Goal: Transaction & Acquisition: Download file/media

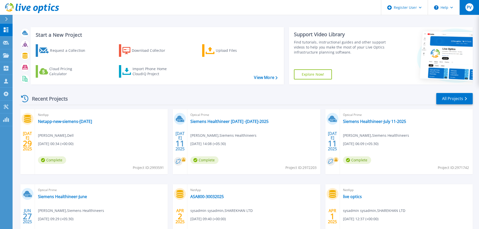
click at [463, 5] on button "PV" at bounding box center [469, 7] width 20 height 15
click at [441, 9] on button "Help" at bounding box center [443, 7] width 31 height 15
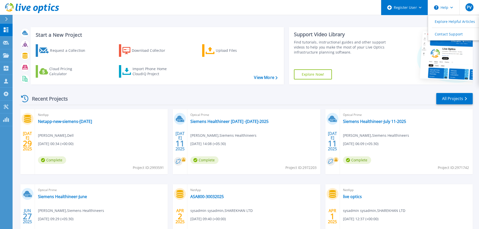
click at [405, 13] on div "Register User" at bounding box center [404, 7] width 47 height 15
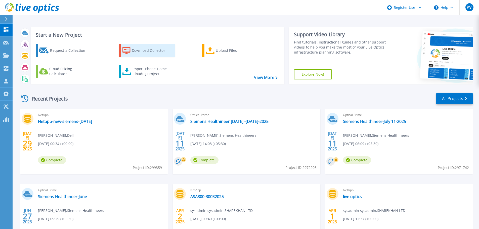
click at [152, 52] on div "Download Collector" at bounding box center [152, 51] width 40 height 10
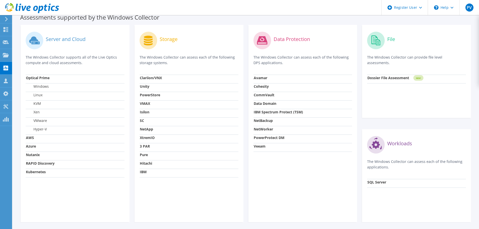
scroll to position [151, 0]
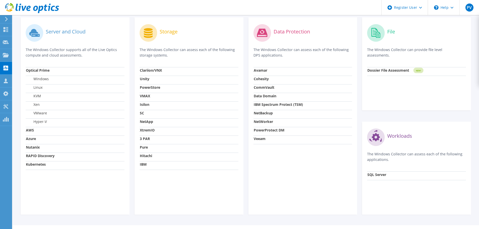
click at [254, 117] on td "NetBackup" at bounding box center [302, 114] width 99 height 9
click at [165, 109] on td "Isilon" at bounding box center [189, 105] width 99 height 9
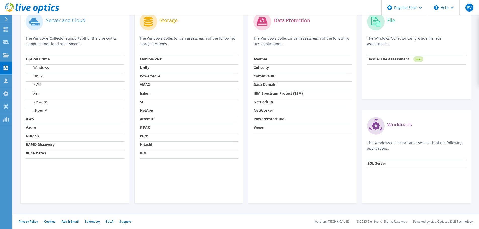
click at [85, 133] on td "Nutanix" at bounding box center [75, 137] width 99 height 9
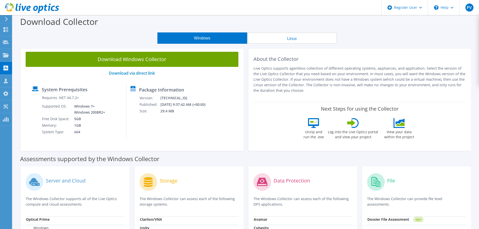
scroll to position [0, 0]
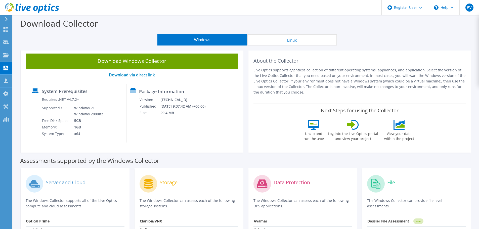
click at [276, 40] on button "Linux" at bounding box center [292, 39] width 90 height 11
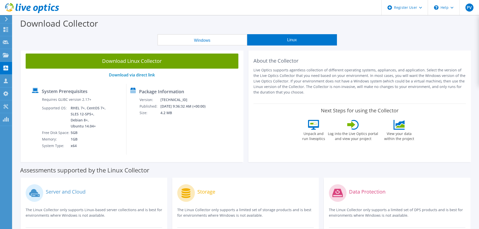
click at [226, 42] on button "Windows" at bounding box center [202, 39] width 90 height 11
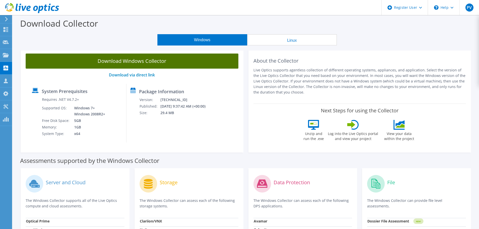
click at [158, 63] on link "Download Windows Collector" at bounding box center [132, 61] width 213 height 15
